Goal: Transaction & Acquisition: Purchase product/service

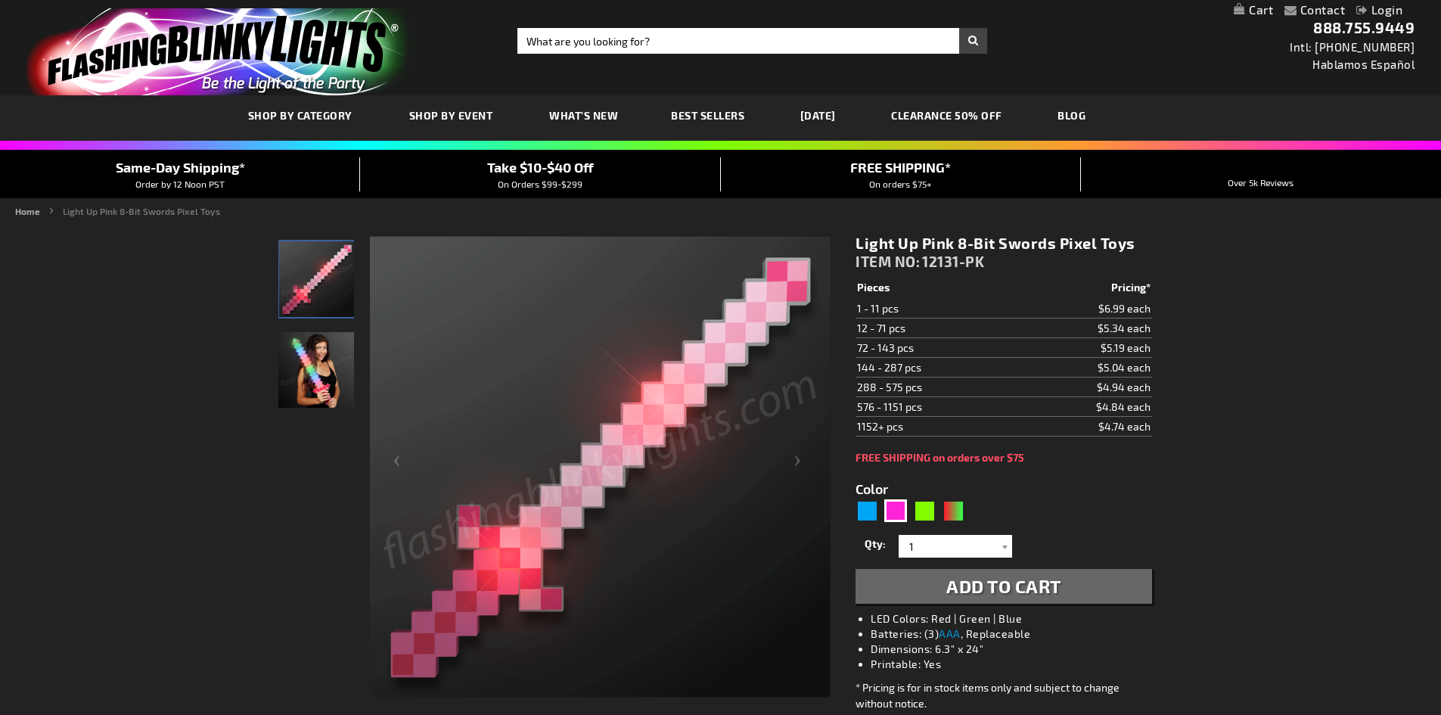
scroll to position [76, 0]
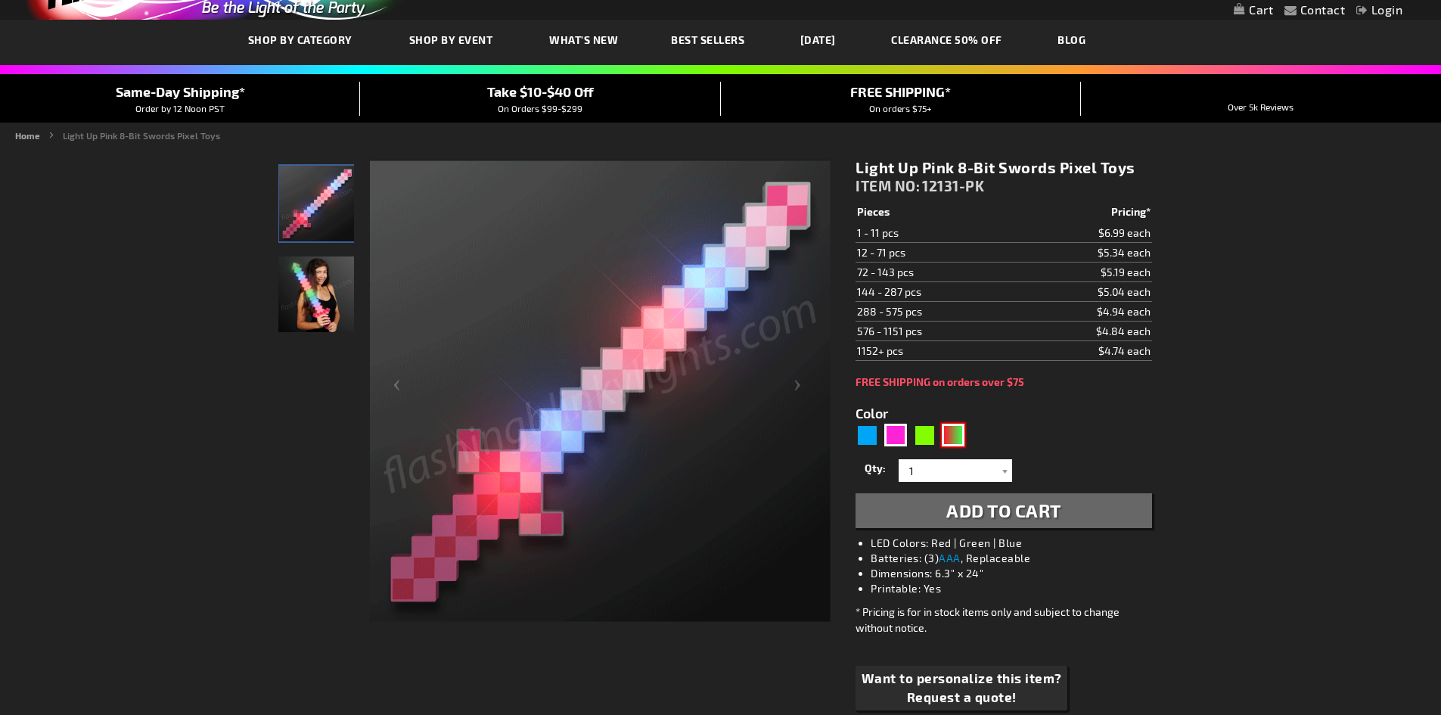
click at [952, 425] on div "RNG" at bounding box center [953, 435] width 23 height 23
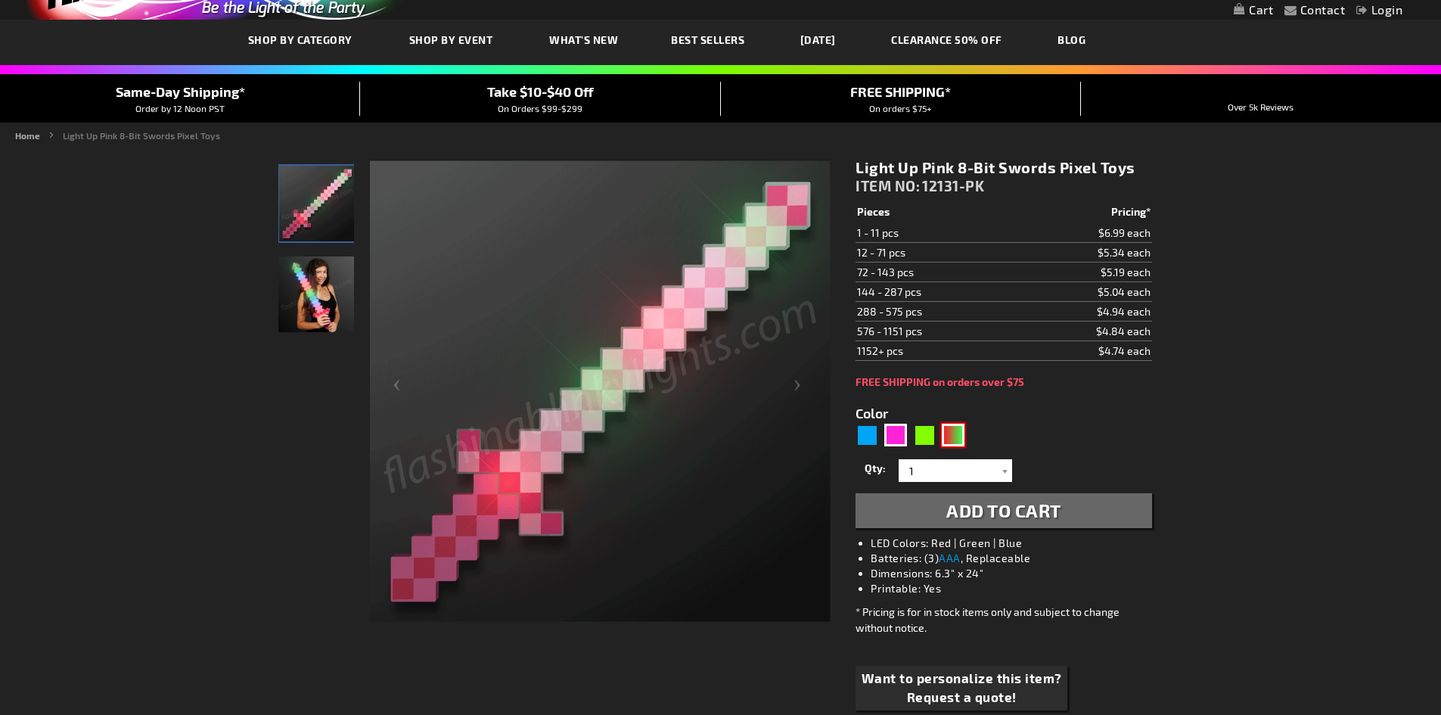
type input "5642"
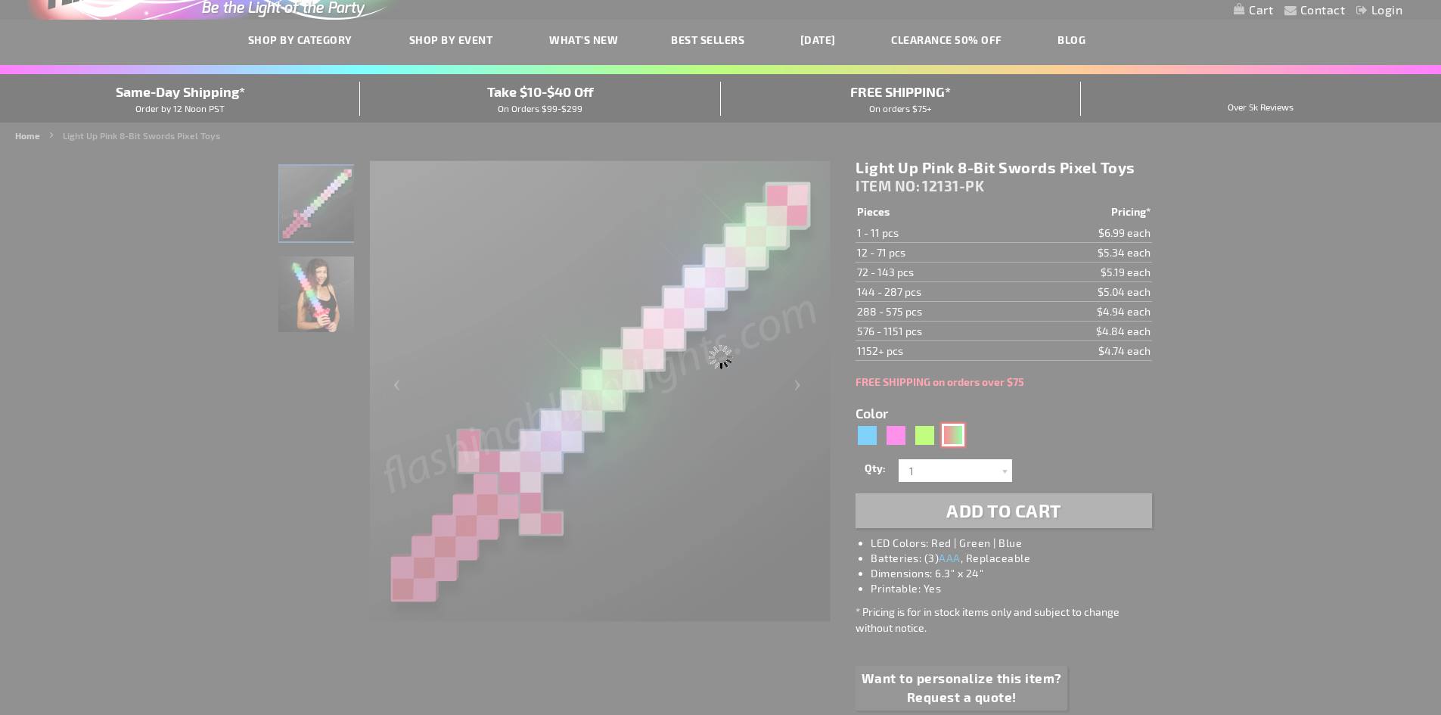
type input "12131-GNR"
type input "Customize - Light Up 8-Bit Christmas Sword Pixel Toy - ITEM NO: 12131-GNR"
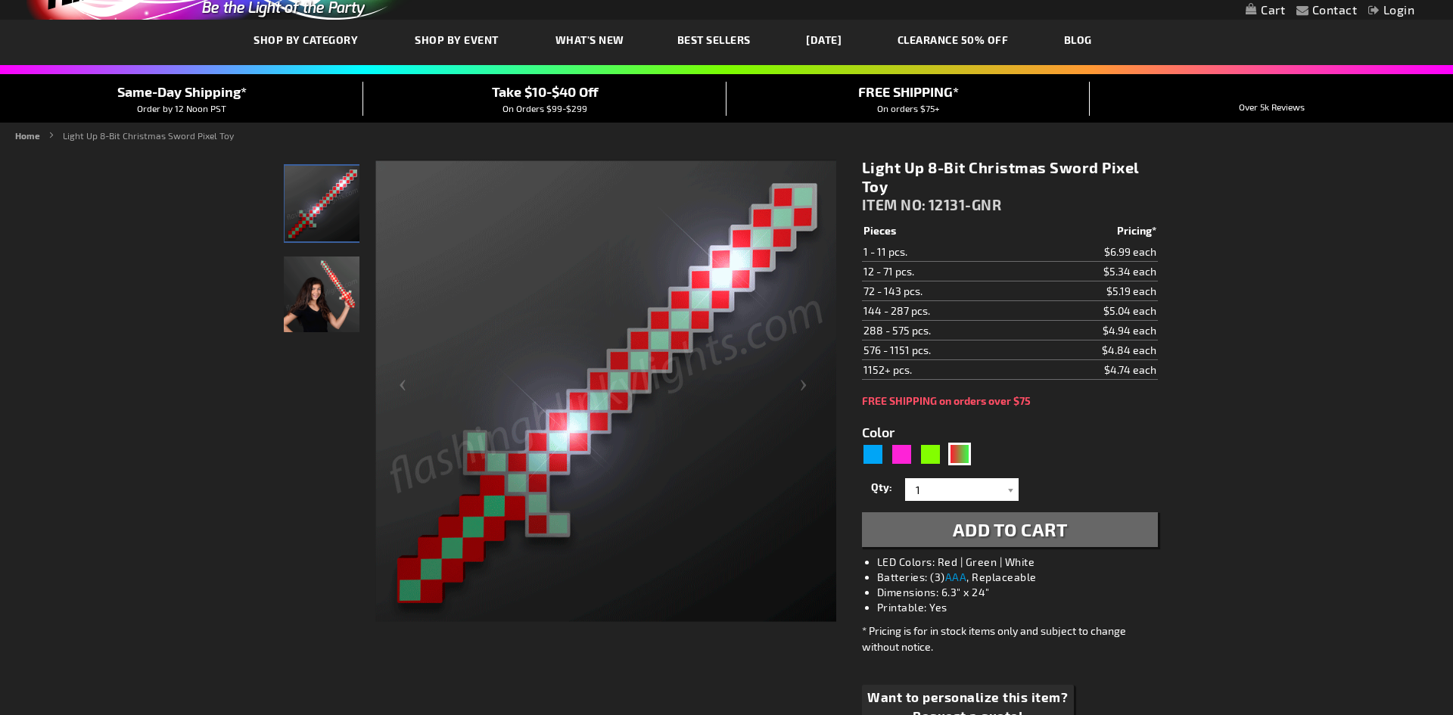
click at [931, 452] on div "Close dialog Get 10% Off Subscribe and save [DATE] Unlock Offer Submit" at bounding box center [726, 357] width 1453 height 715
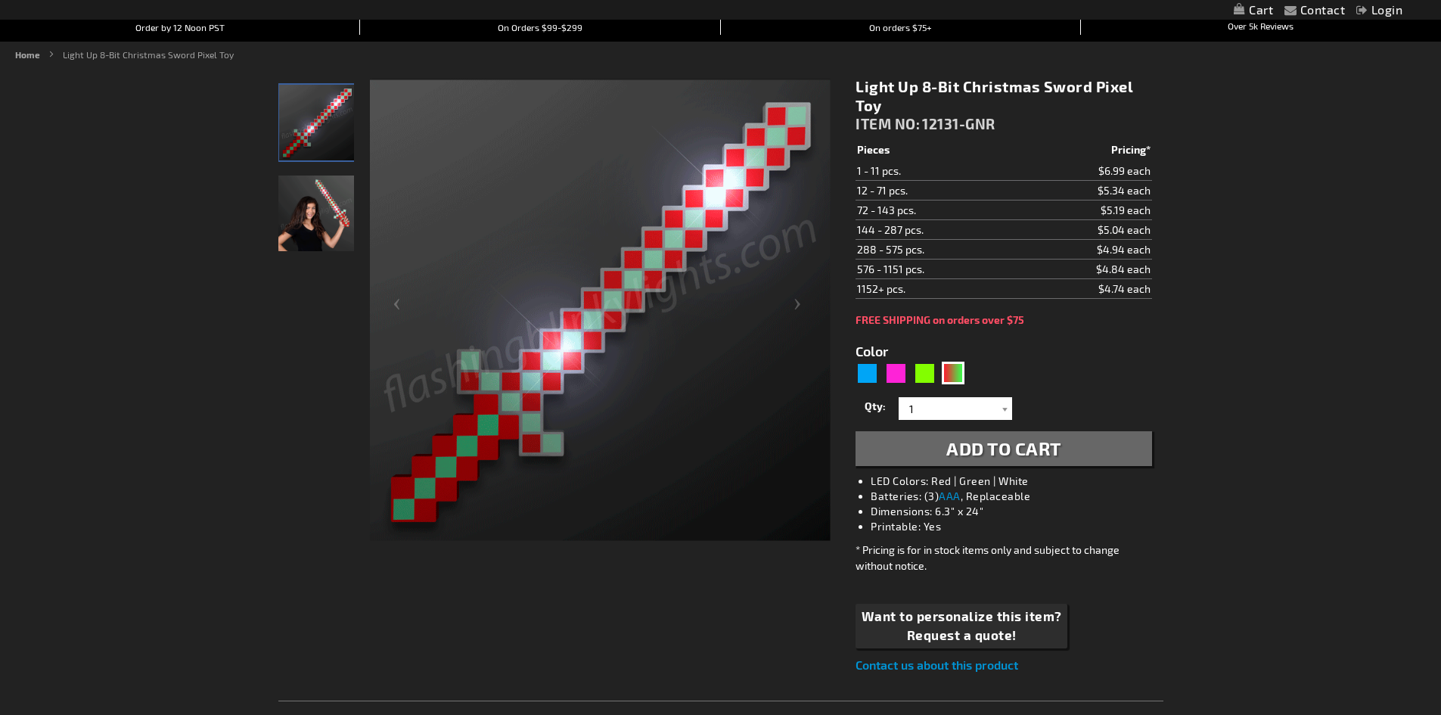
scroll to position [151, 0]
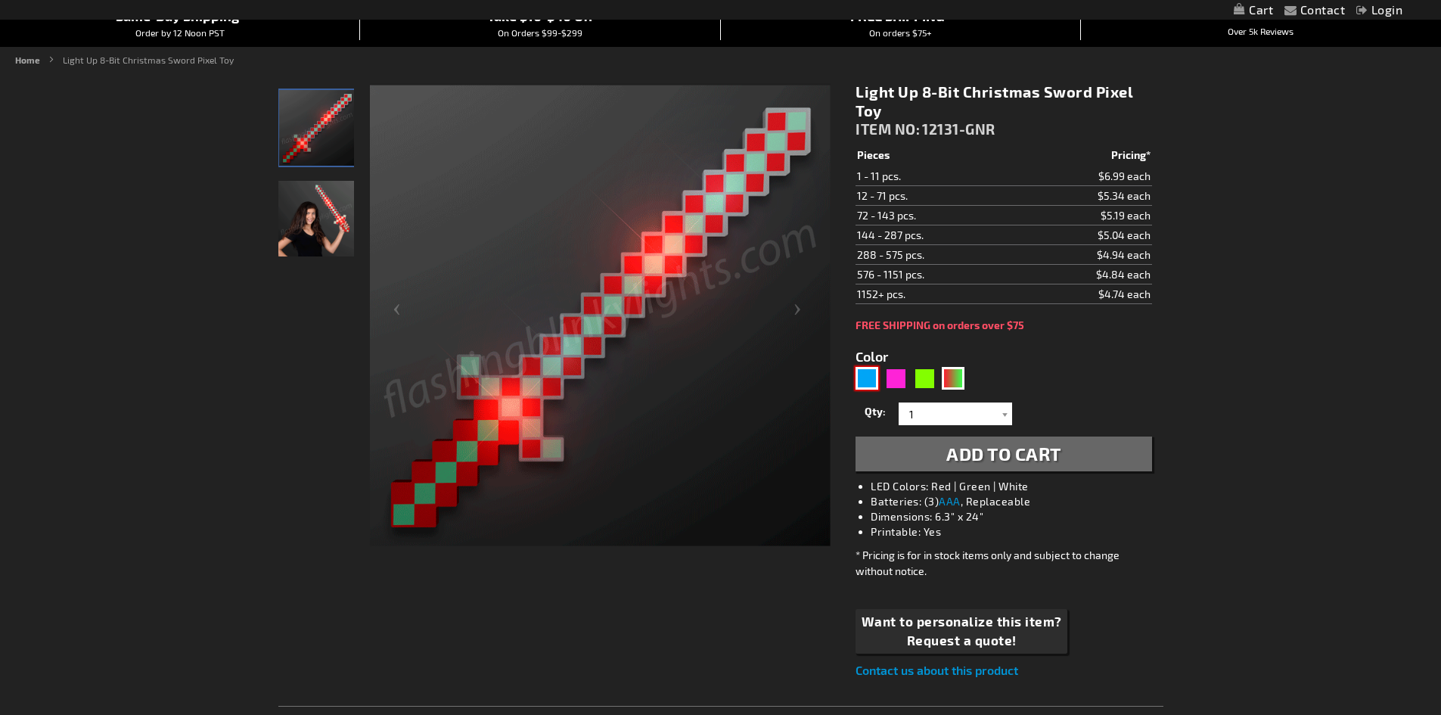
click at [874, 380] on div "Blue" at bounding box center [867, 378] width 23 height 23
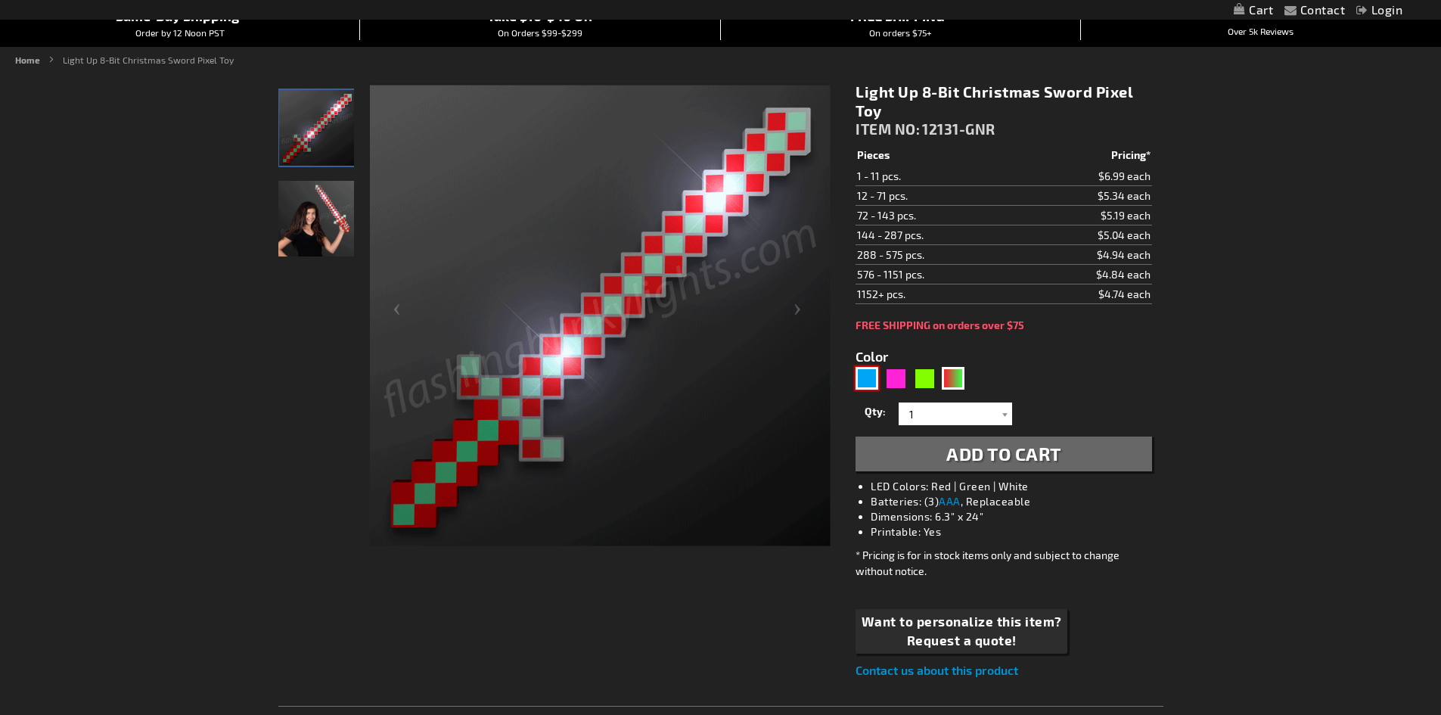
type input "5629"
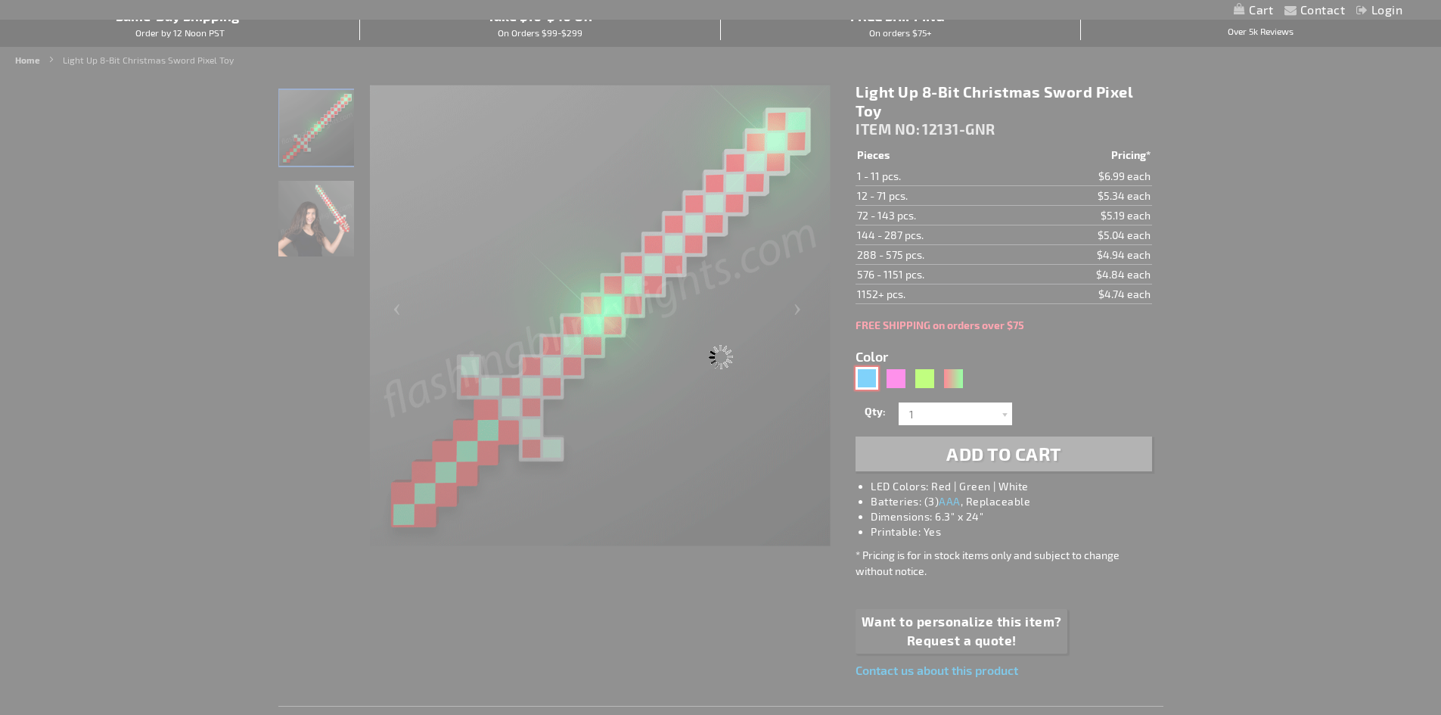
type input "12131-BL"
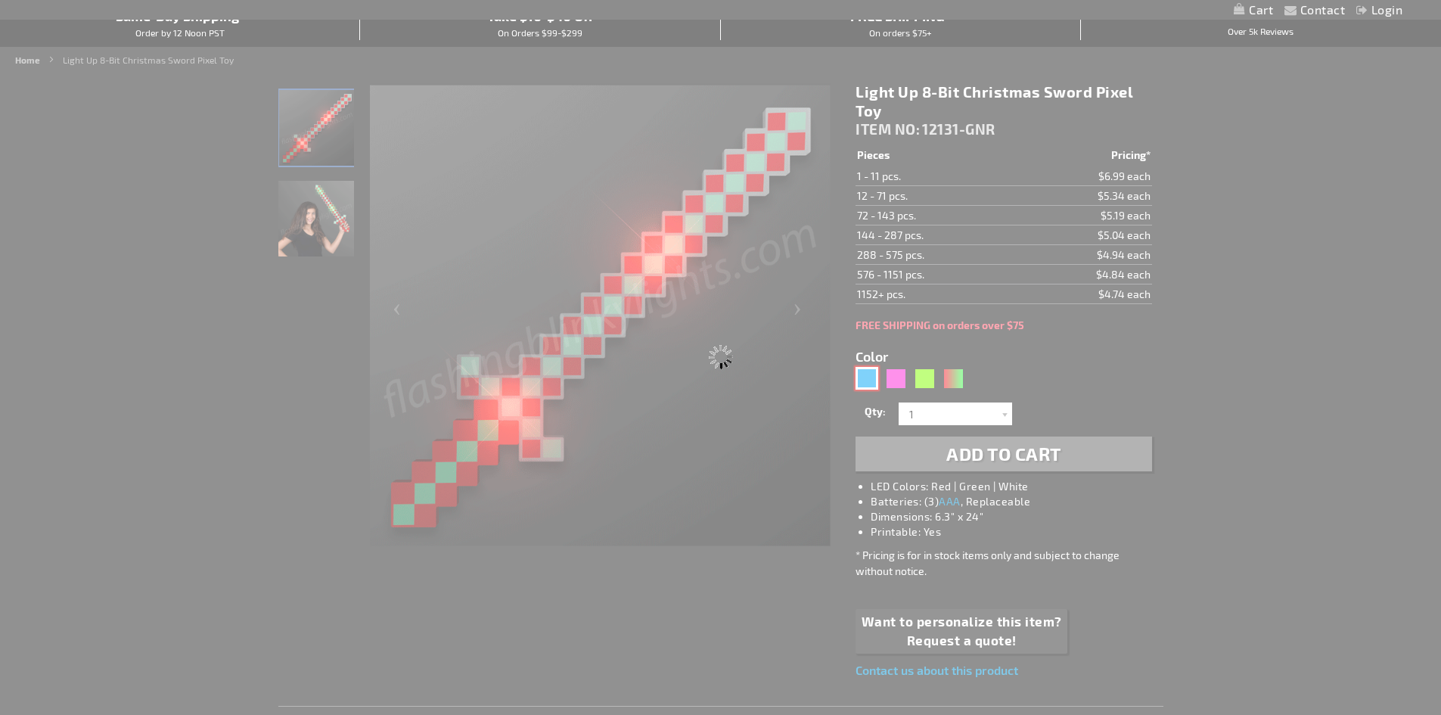
type input "Customize - Glowing LED 8-Bit Blue Pixel Sword - ITEM NO: 12131-BL"
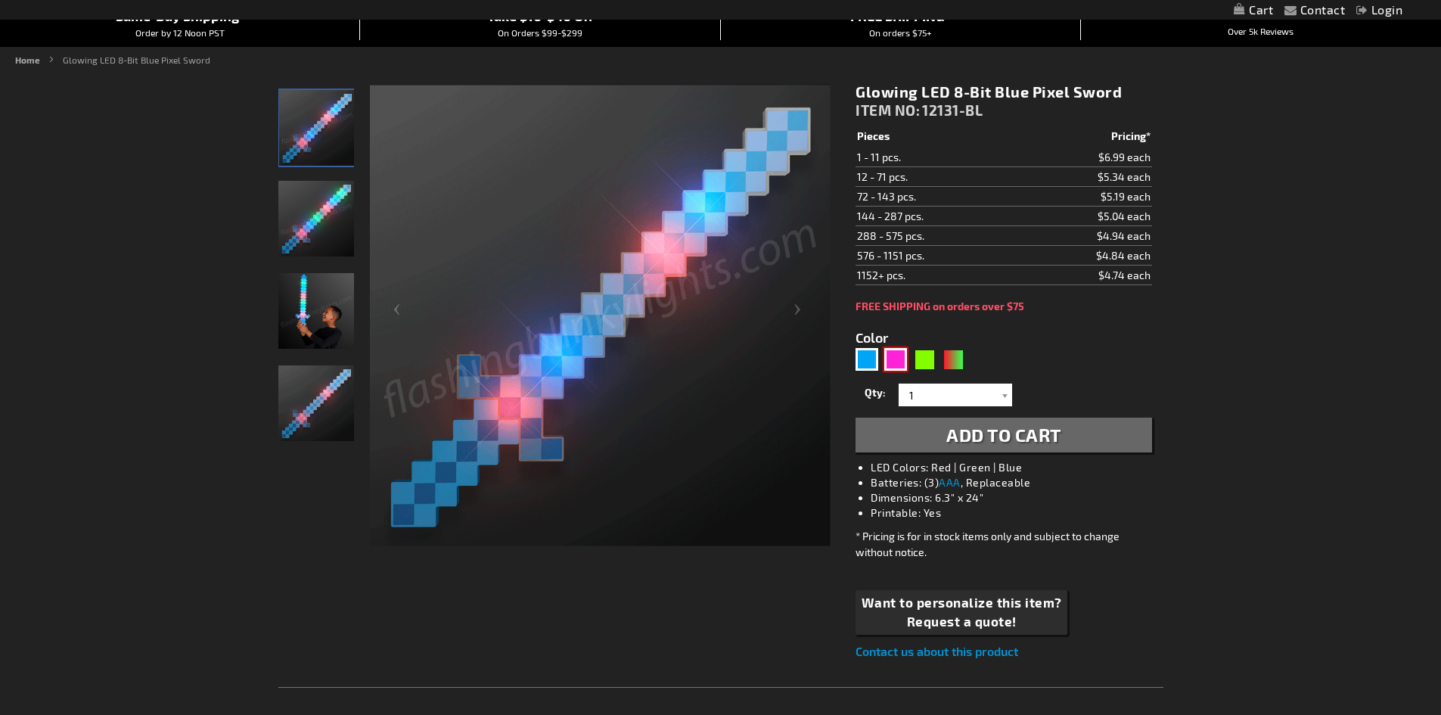
click at [898, 356] on div "Pink" at bounding box center [895, 359] width 23 height 23
type input "5639"
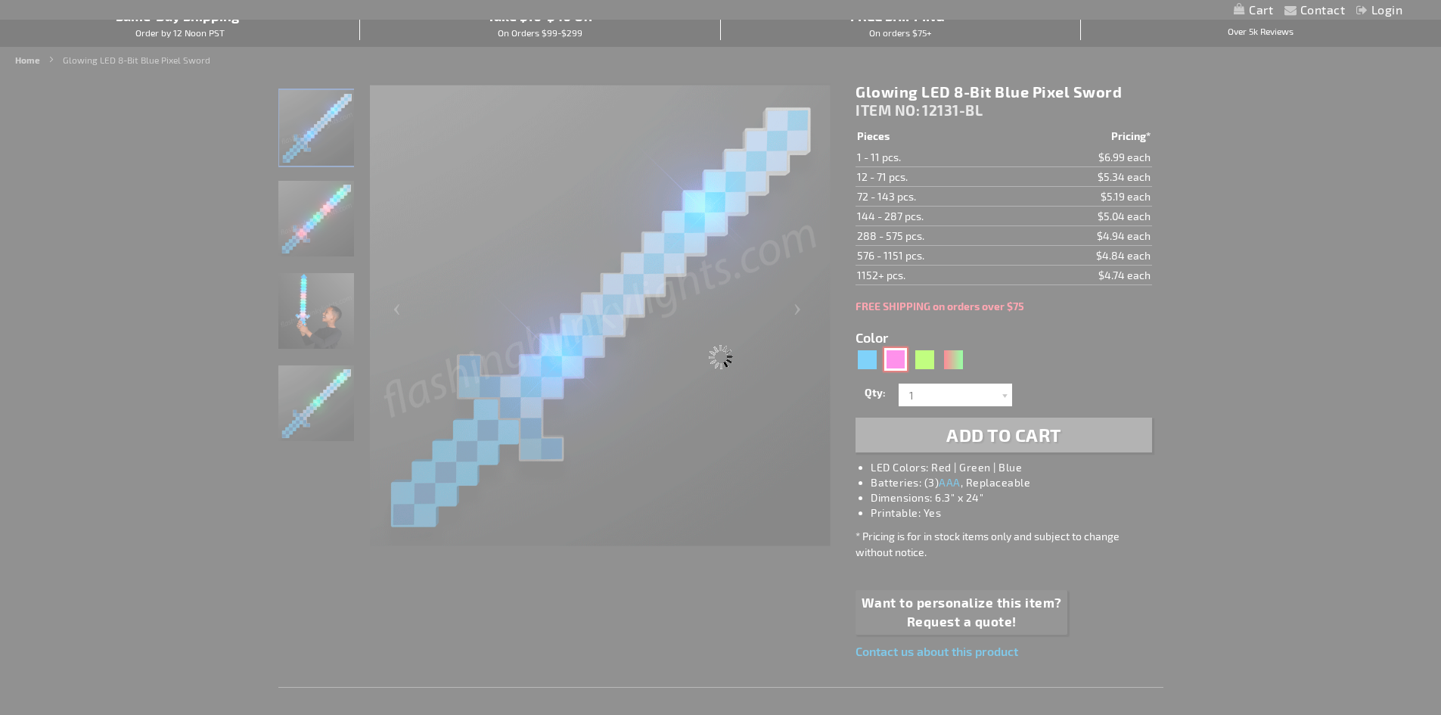
type input "12131-PK"
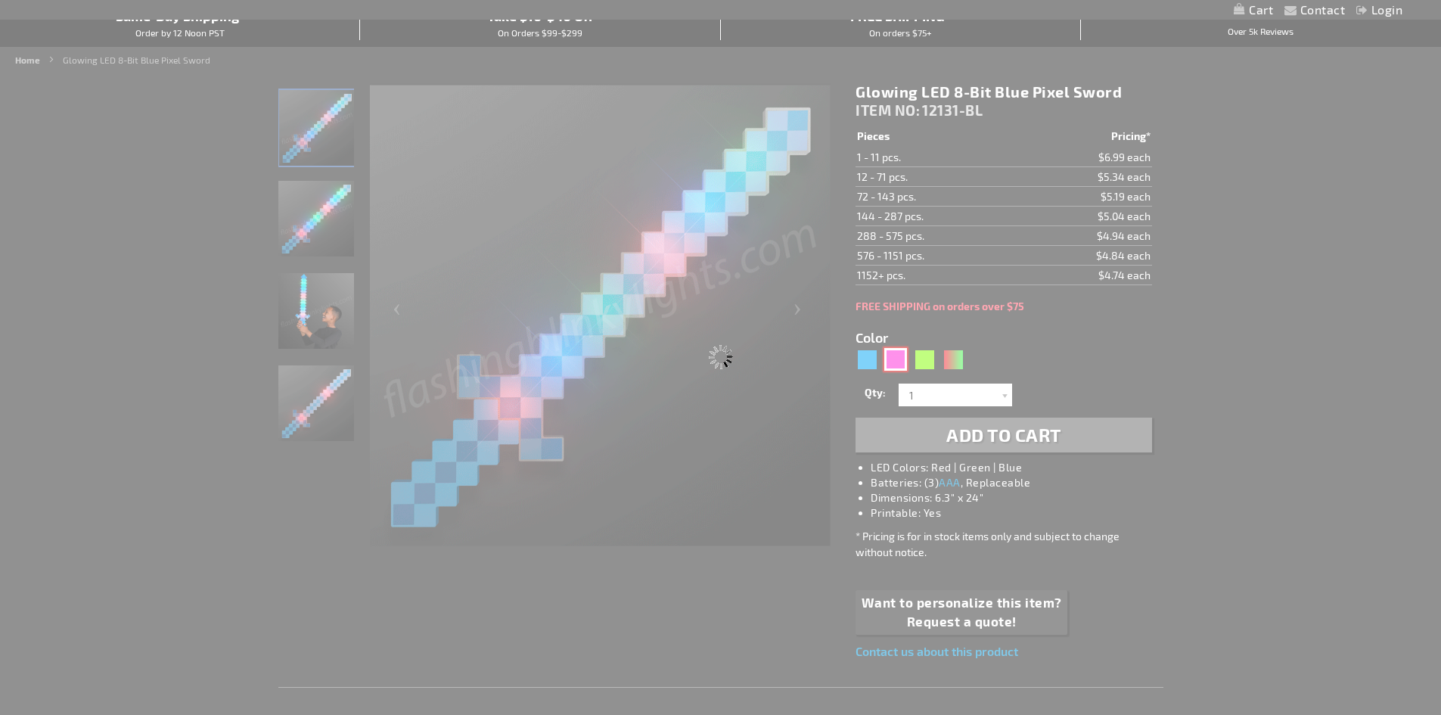
type input "Customize - Light Up Pink 8-Bit Swords Pixel Toys - ITEM NO: 12131-PK"
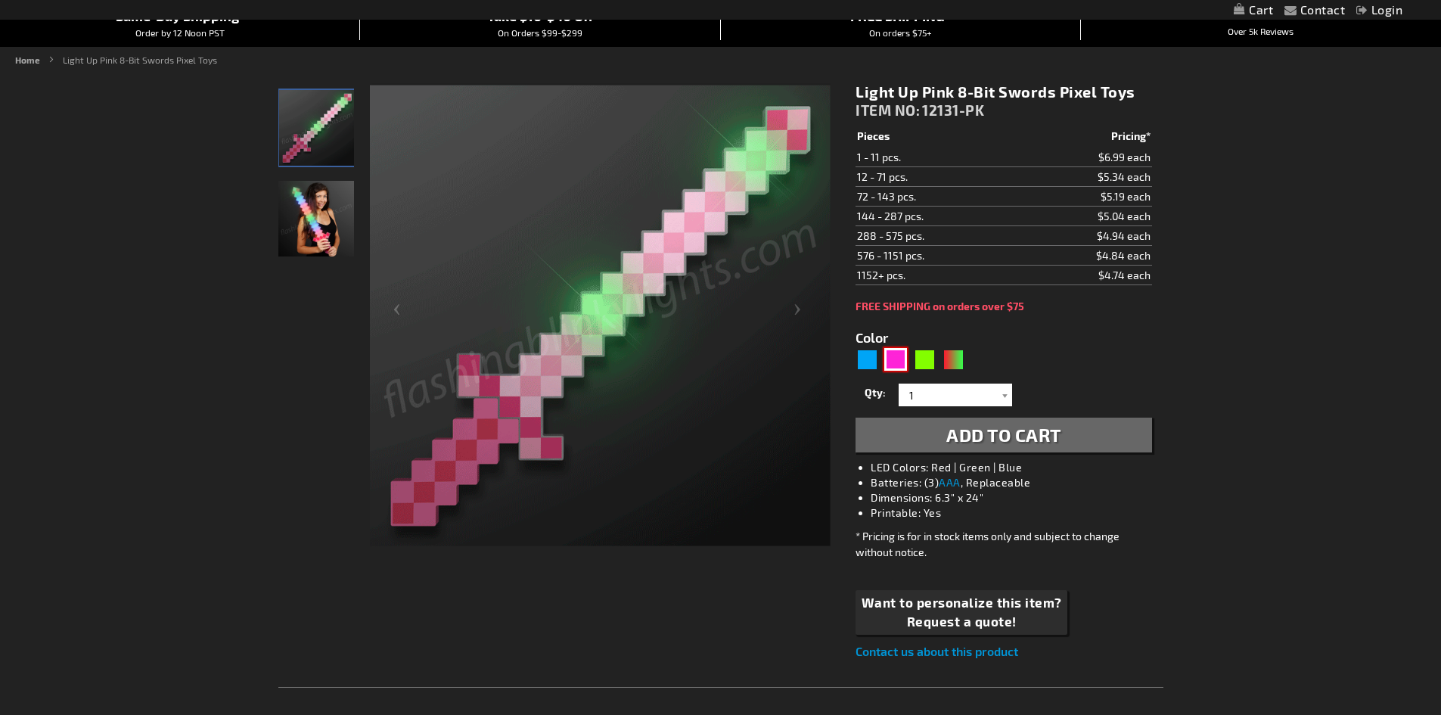
scroll to position [76, 0]
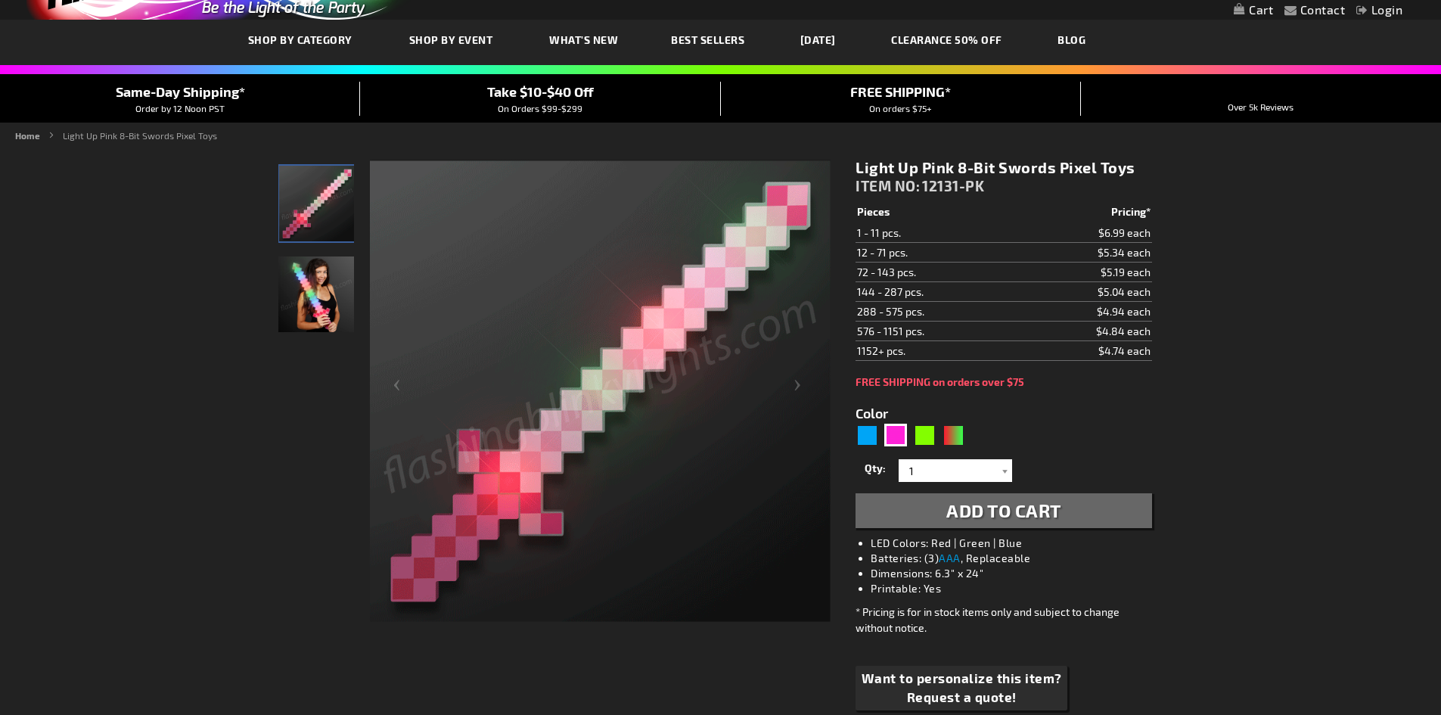
click at [1024, 513] on span "Add to Cart" at bounding box center [1004, 510] width 115 height 22
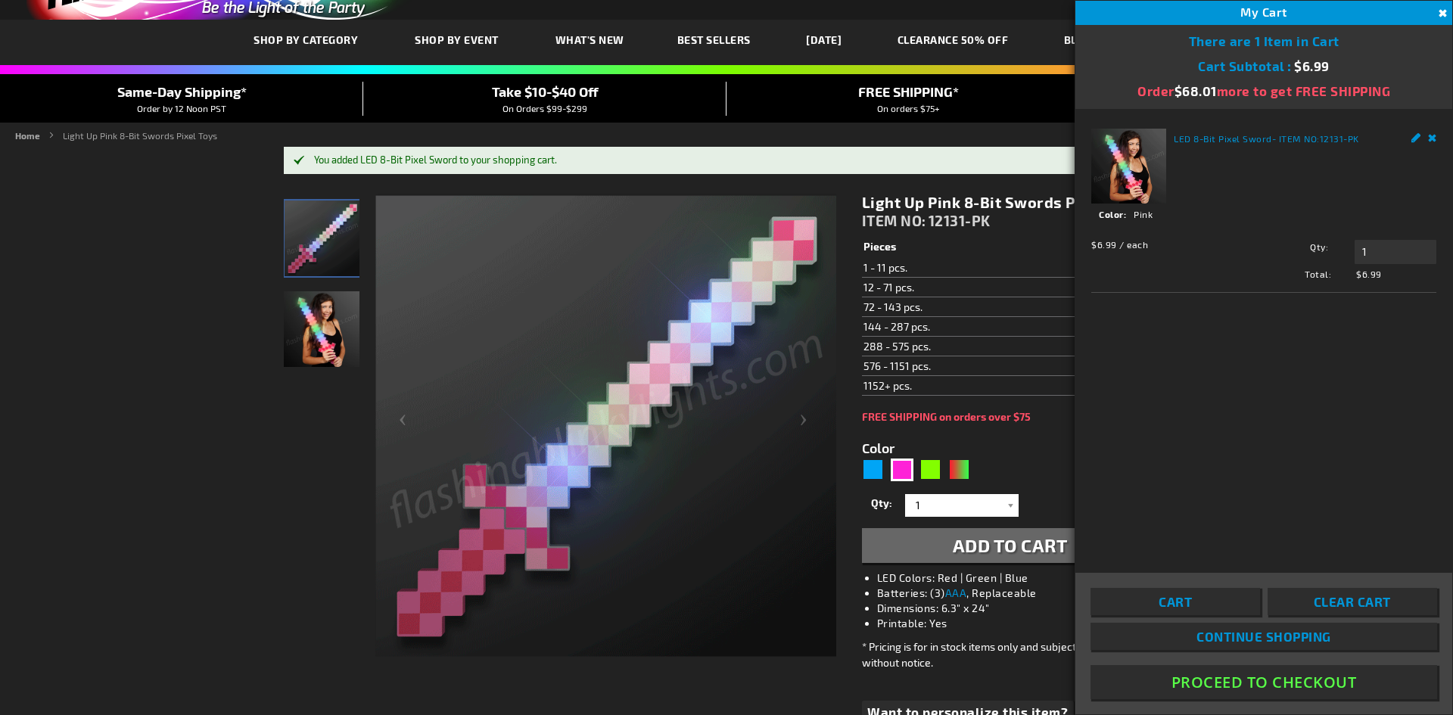
click at [1348, 676] on button "Proceed To Checkout" at bounding box center [1263, 682] width 347 height 34
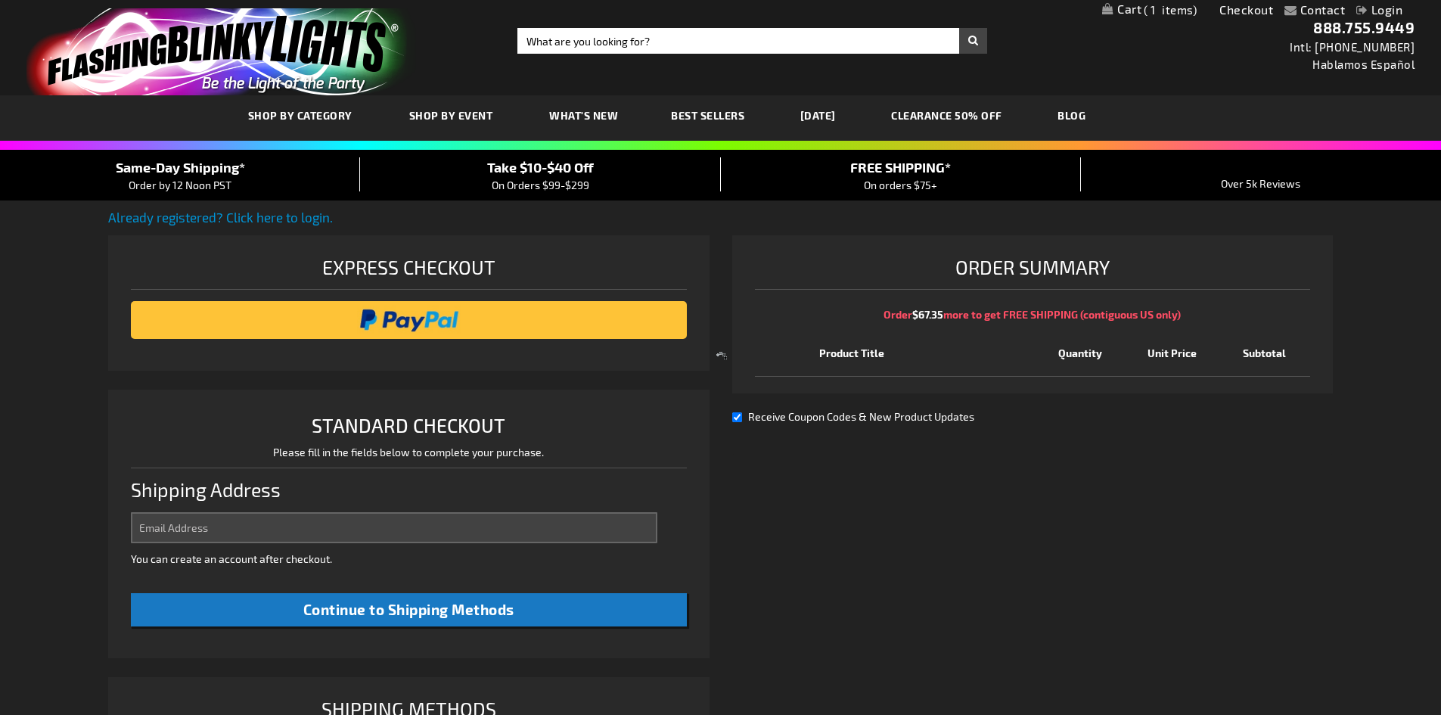
select select "US"
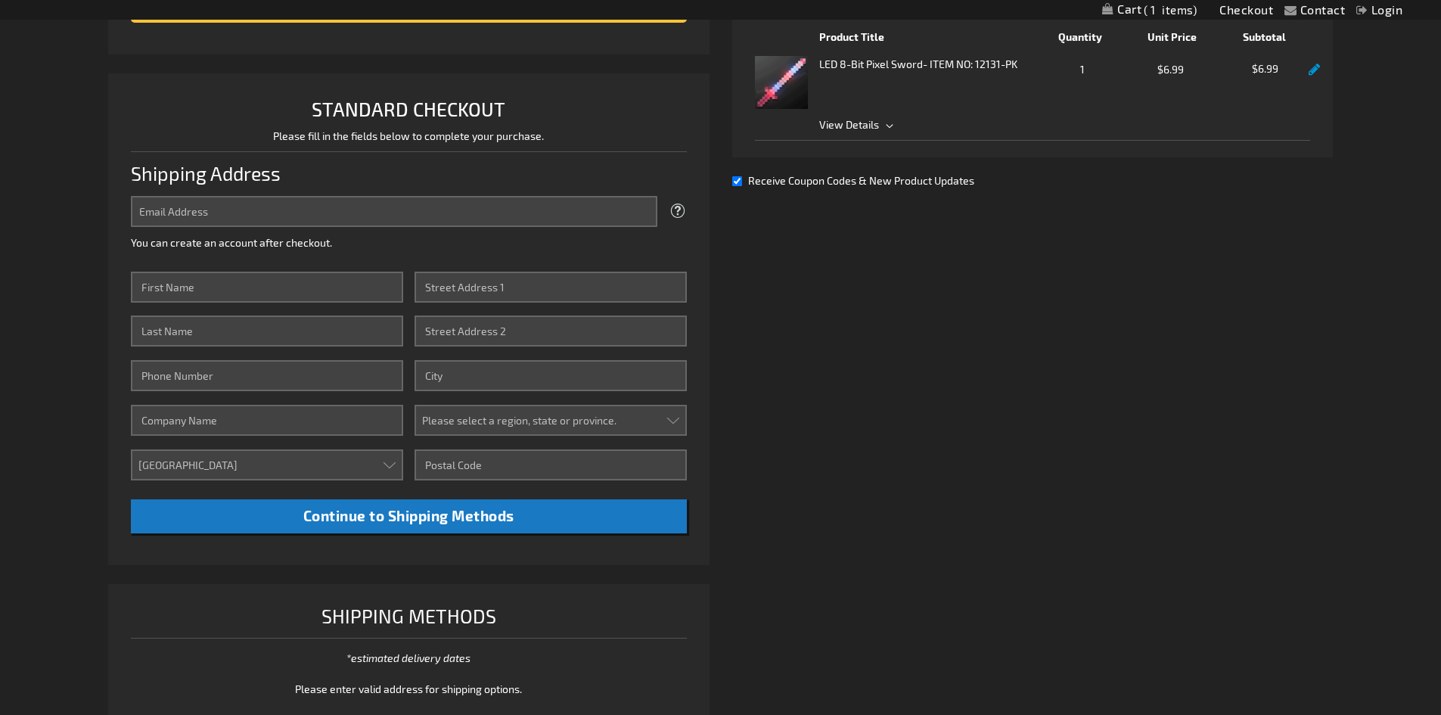
scroll to position [303, 0]
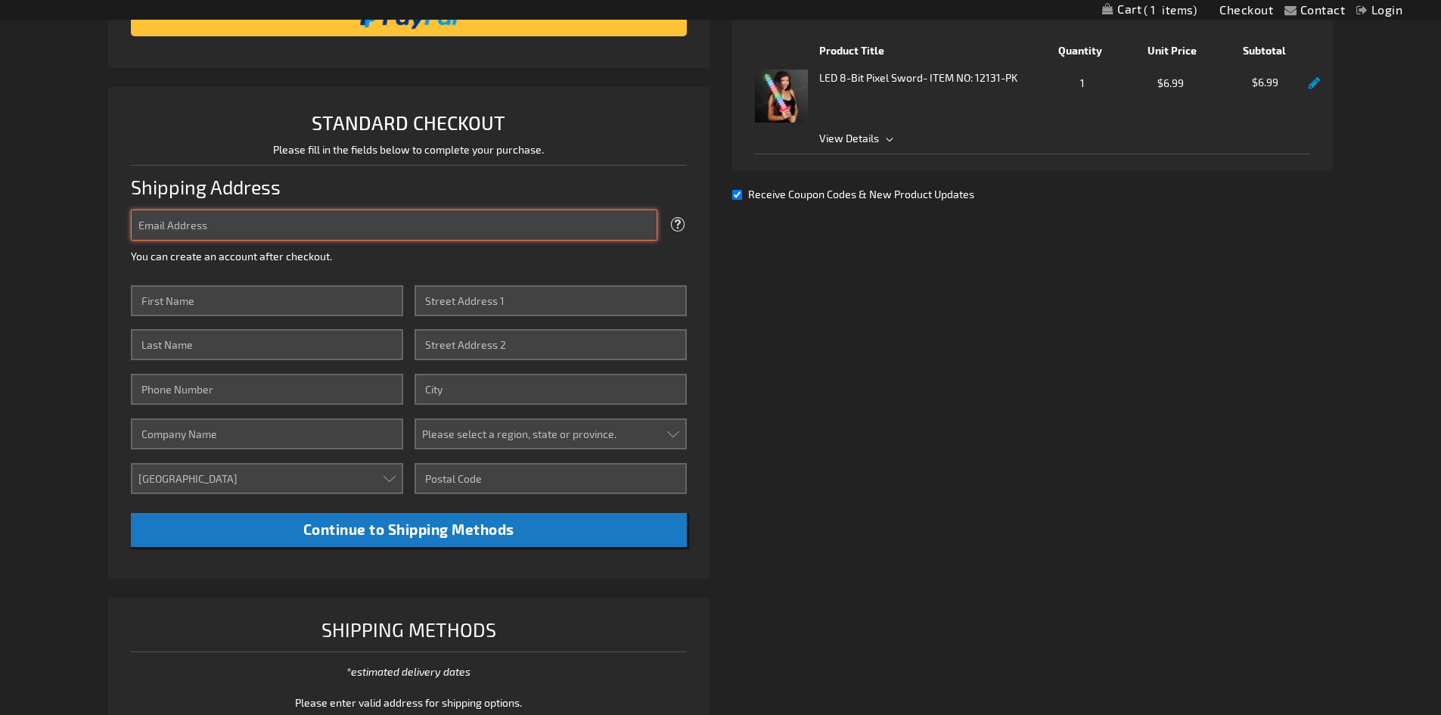
click at [262, 225] on input "Email Address" at bounding box center [394, 225] width 527 height 31
type input "agumm@stmarysderby.com"
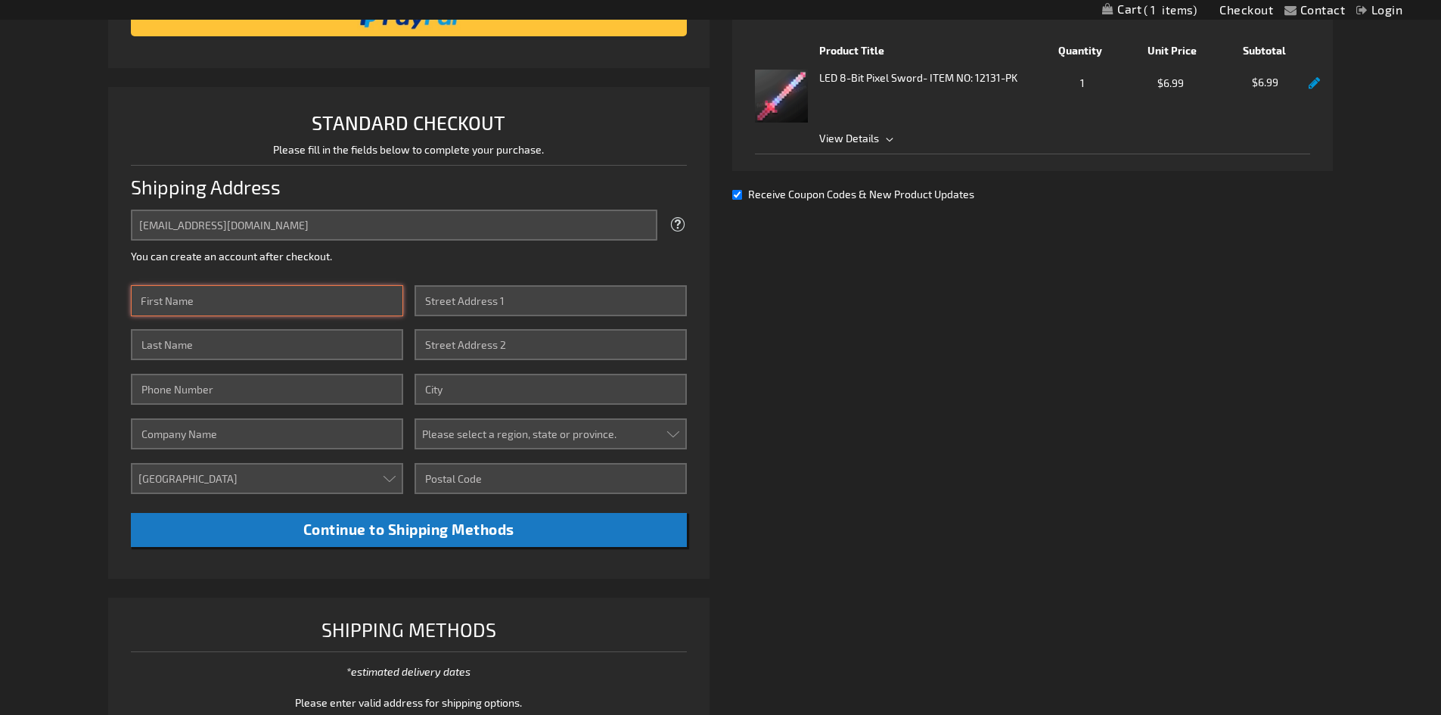
click at [285, 304] on input "First Name" at bounding box center [267, 300] width 272 height 31
type input "Angie"
type input "Gumm"
type input "3167883151"
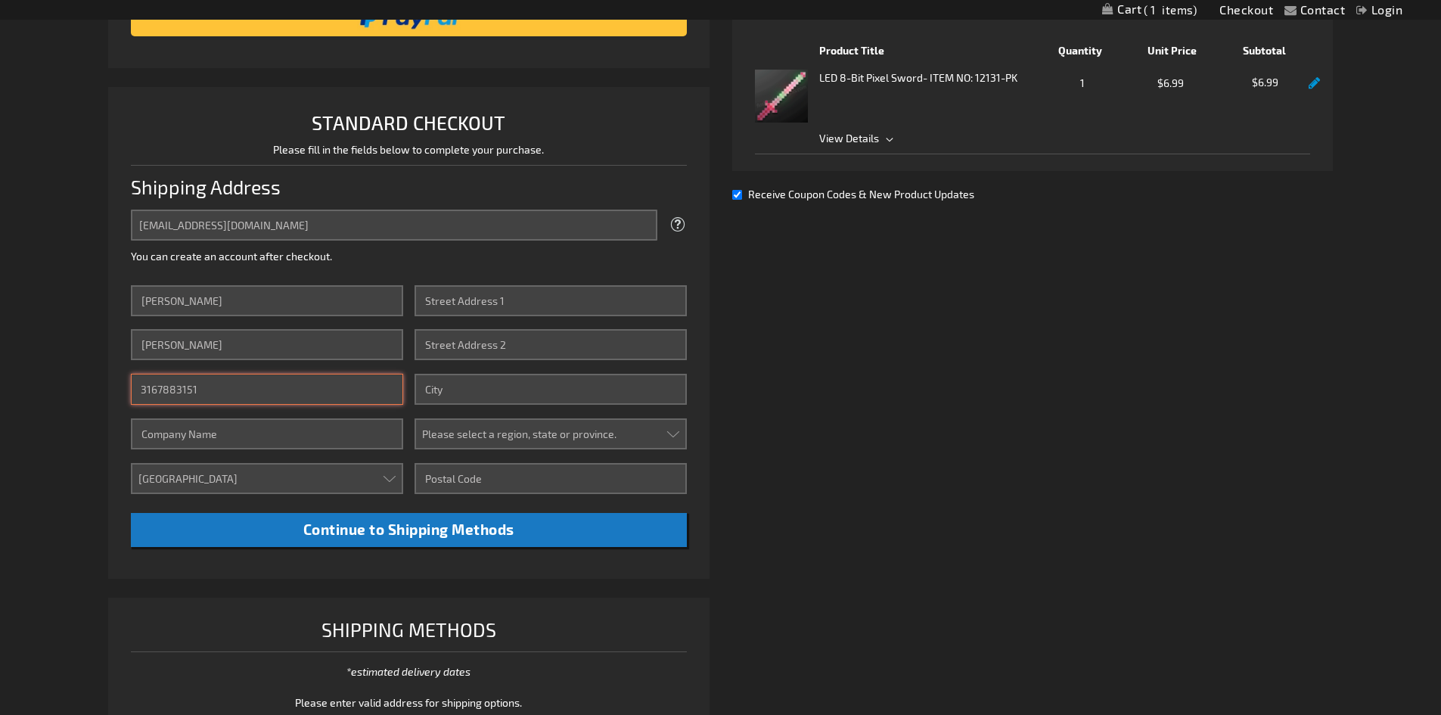
type input "St. Mary Parish Catholic School"
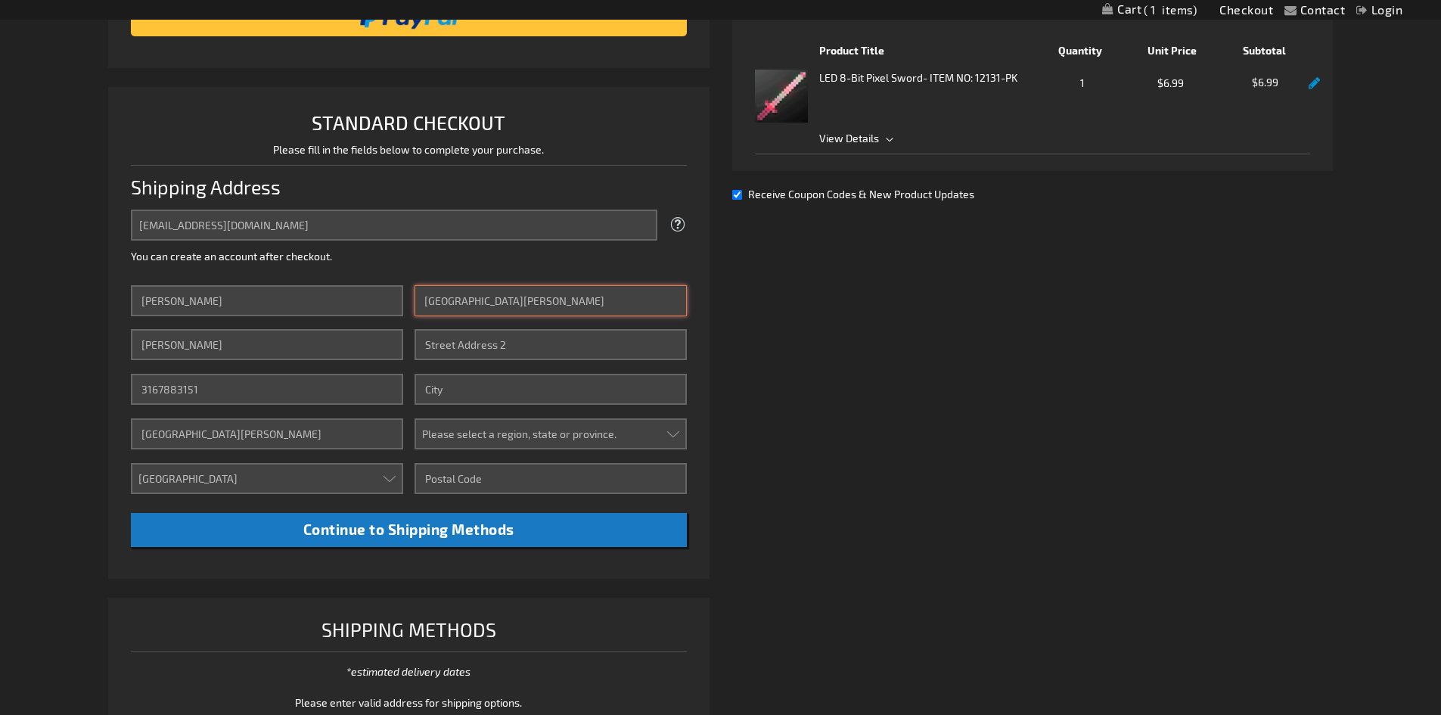
type input "2306 E. Meadowlark"
type input "Derby"
select select "26"
type input "67037"
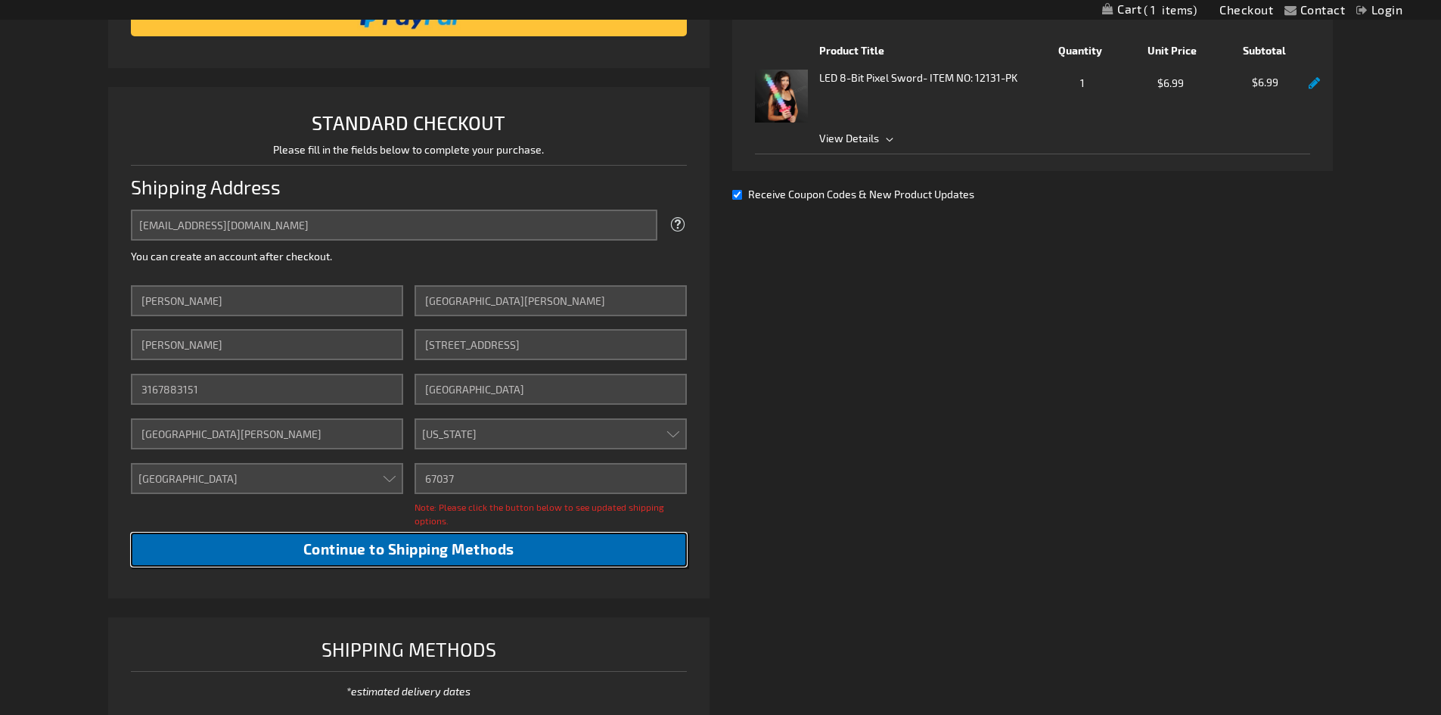
click at [546, 546] on button "Continue to Shipping Methods" at bounding box center [409, 550] width 556 height 34
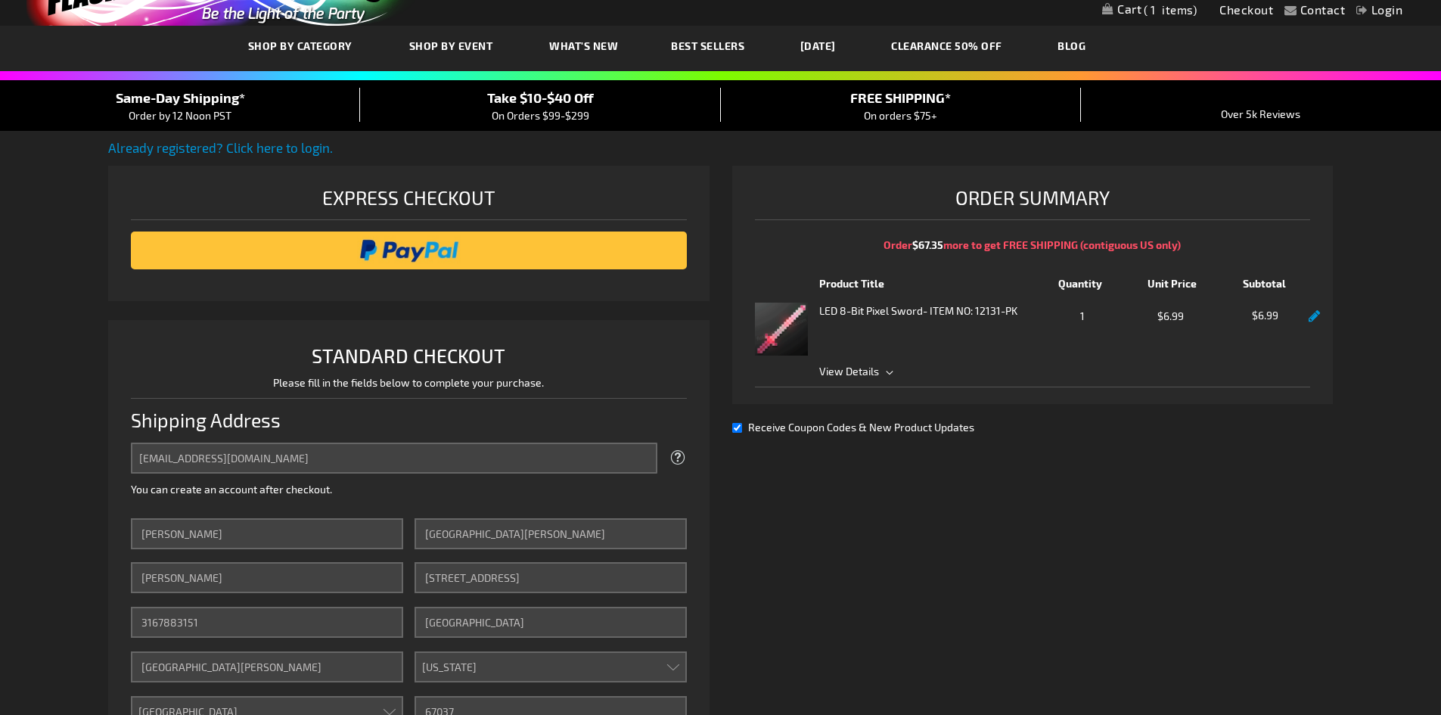
scroll to position [0, 0]
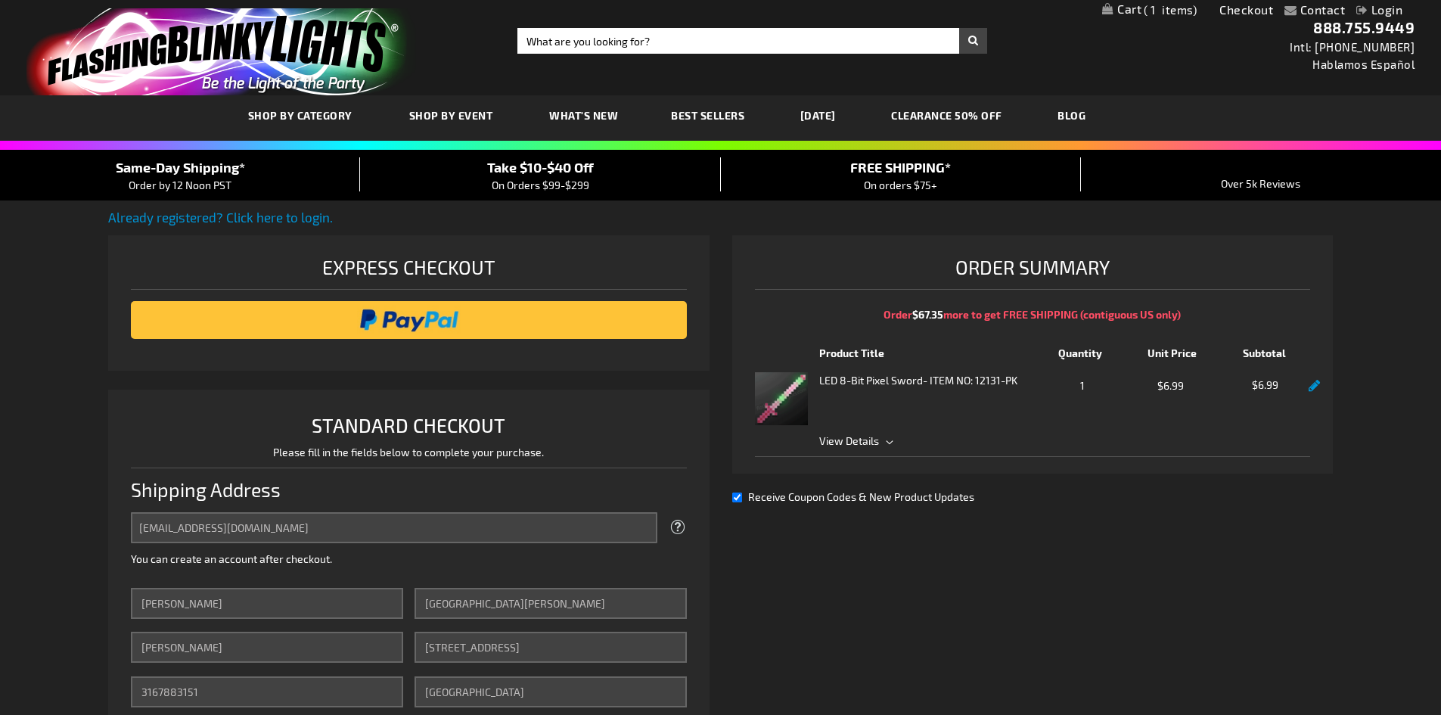
click at [838, 438] on span "View Details" at bounding box center [849, 440] width 60 height 13
click at [782, 403] on img at bounding box center [781, 398] width 53 height 53
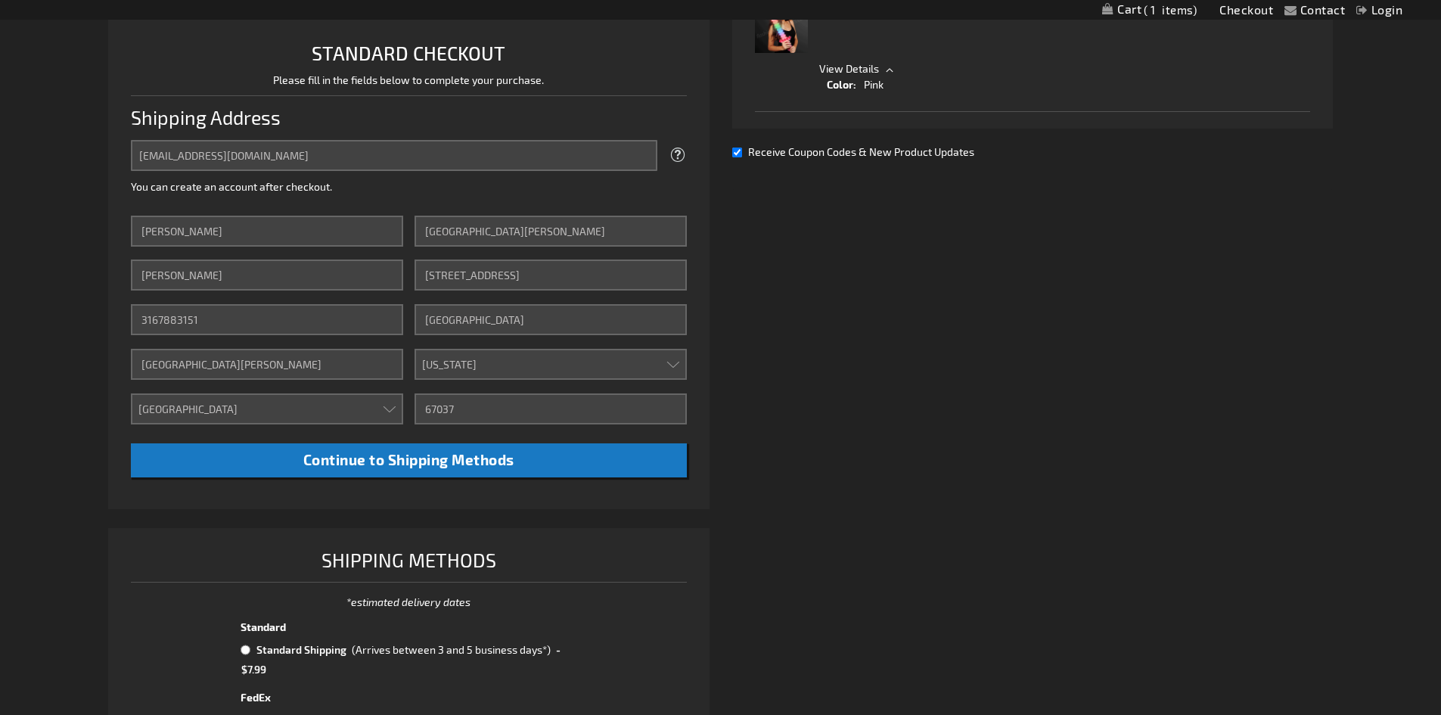
scroll to position [378, 0]
